Goal: Information Seeking & Learning: Learn about a topic

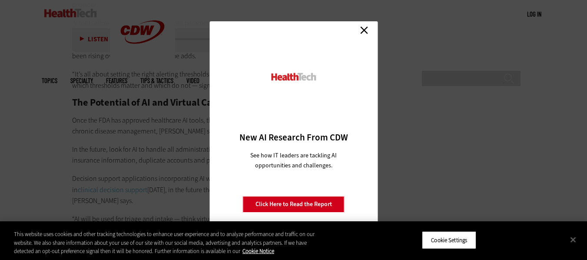
scroll to position [1613, 0]
click at [364, 30] on link "Close" at bounding box center [364, 29] width 13 height 13
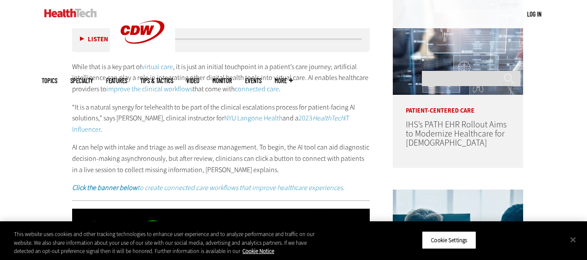
scroll to position [488, 0]
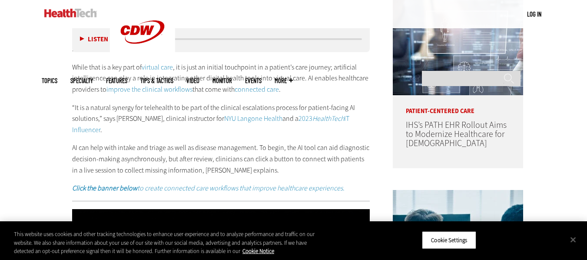
click at [180, 79] on p "While that is a key part of virtual care , it is just an initial touchpoint in …" at bounding box center [221, 78] width 298 height 33
copy p "integrating"
click at [312, 89] on p "While that is a key part of virtual care , it is just an initial touchpoint in …" at bounding box center [221, 78] width 298 height 33
click at [569, 238] on button "Close" at bounding box center [573, 239] width 19 height 19
